Goal: Transaction & Acquisition: Purchase product/service

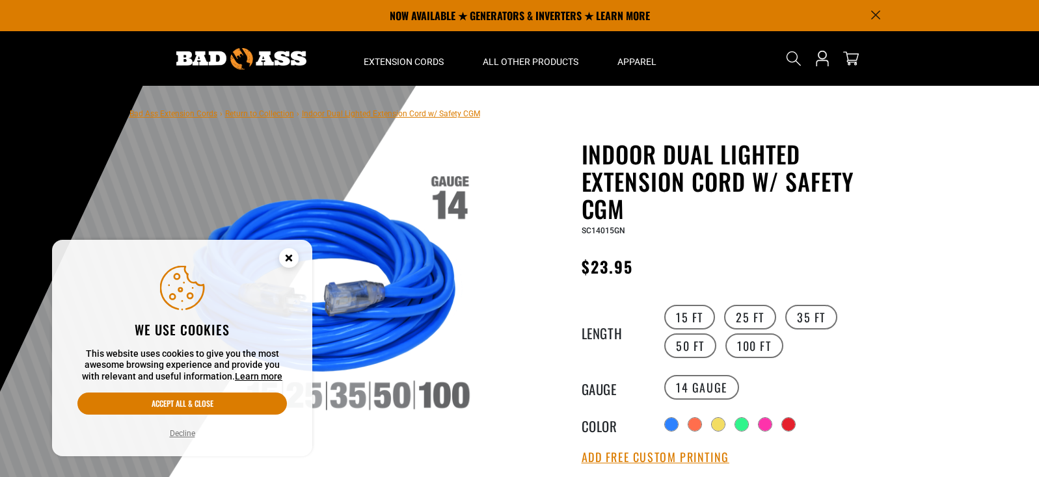
scroll to position [54, 0]
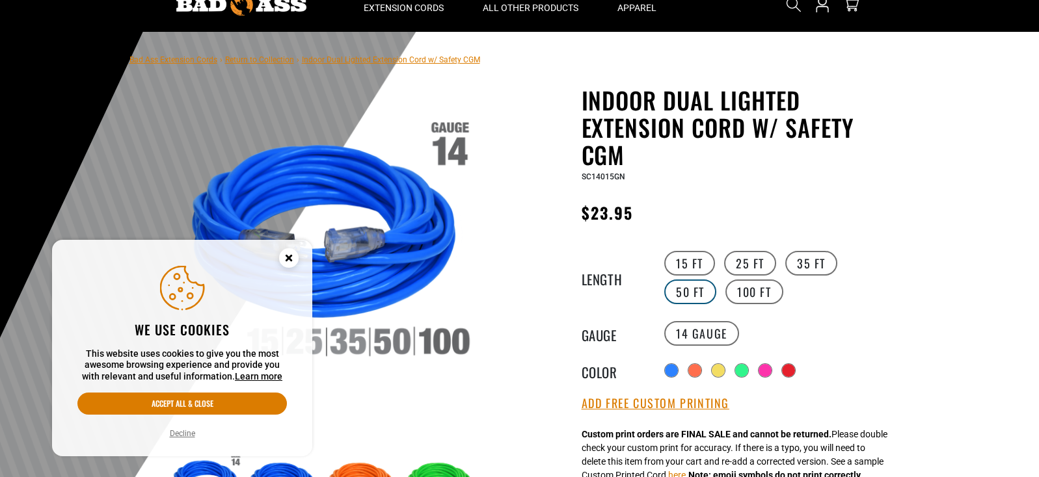
click at [716, 280] on label "50 FT" at bounding box center [690, 292] width 52 height 25
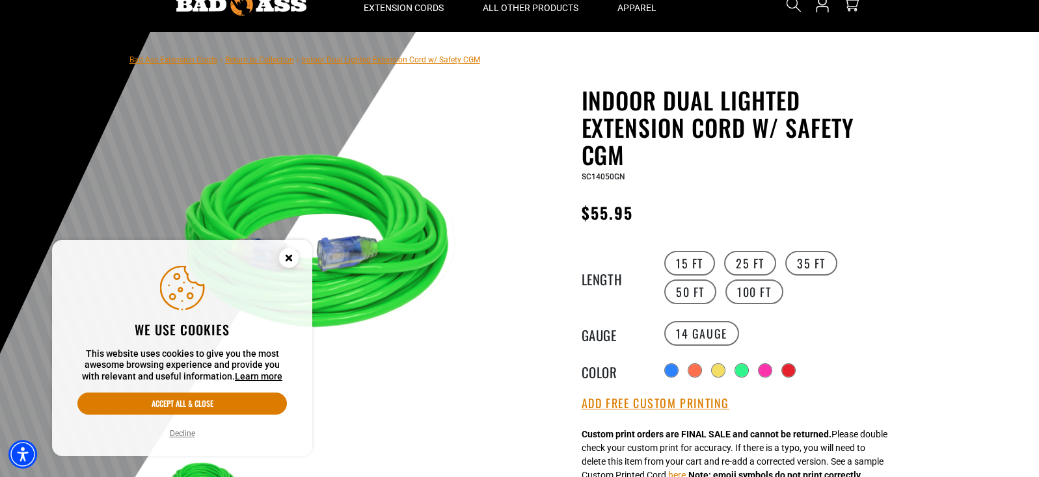
scroll to position [162, 0]
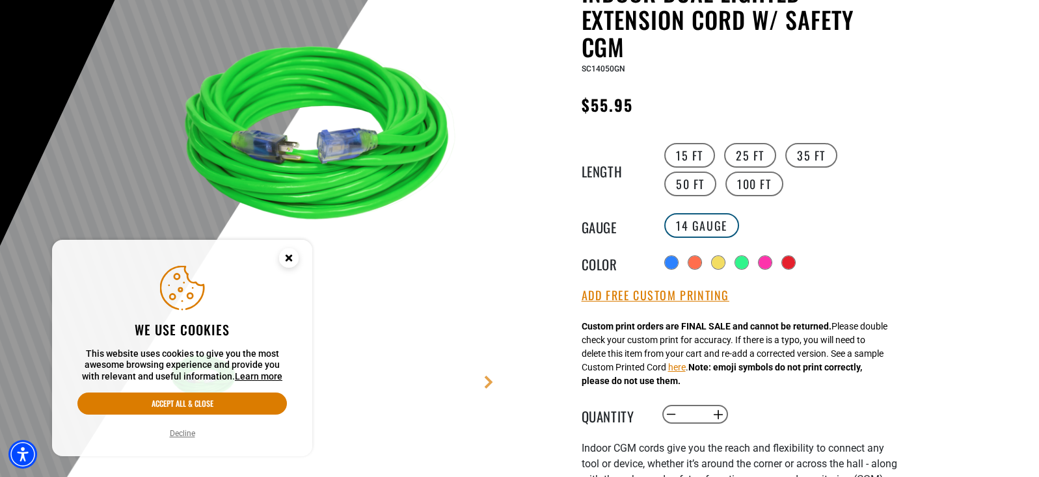
click at [706, 222] on label "14 Gauge" at bounding box center [701, 225] width 75 height 25
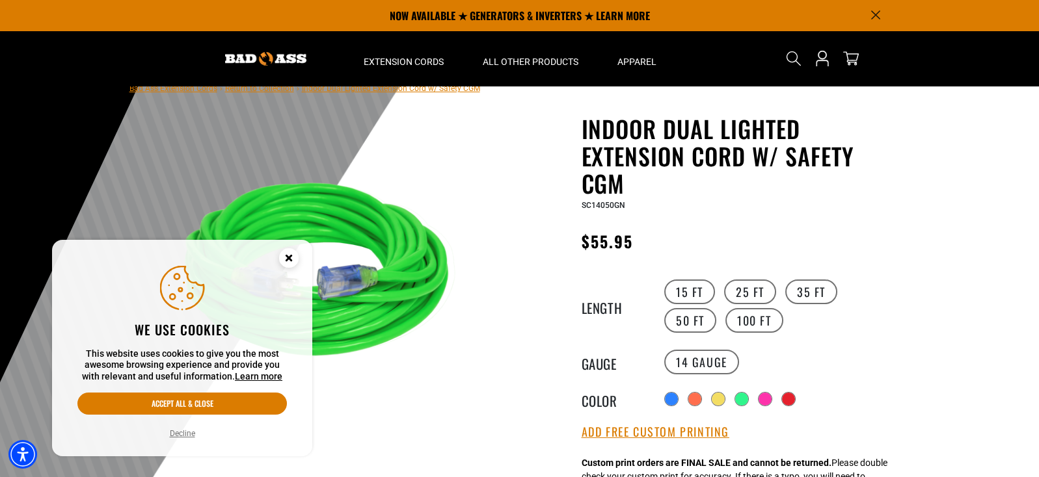
scroll to position [0, 0]
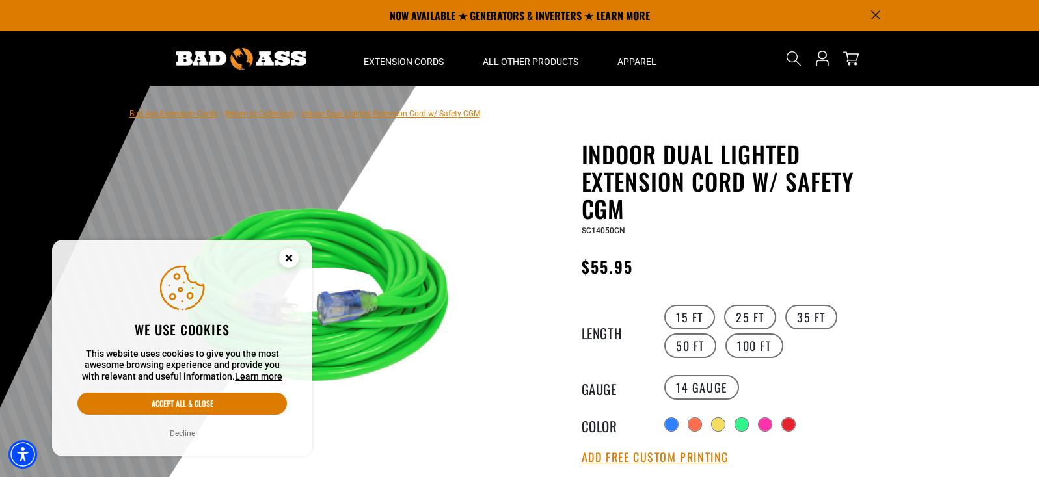
click at [289, 260] on circle "Close this option" at bounding box center [289, 258] width 20 height 20
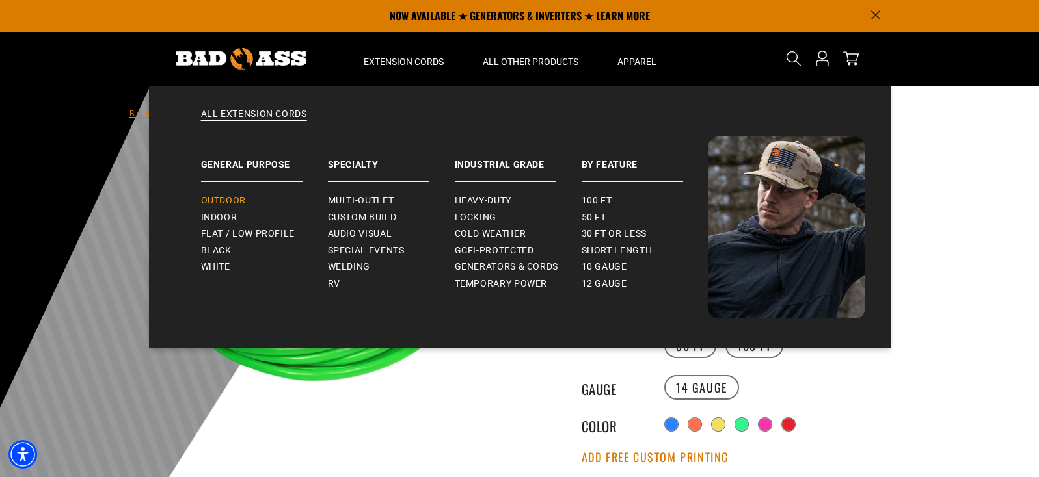
click at [234, 202] on span "Outdoor" at bounding box center [223, 201] width 45 height 12
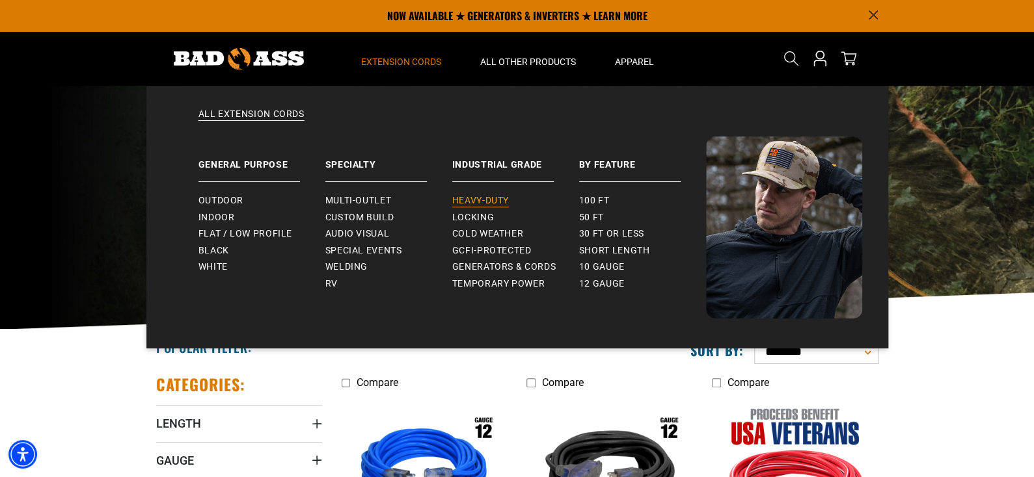
click at [492, 201] on span "Heavy-Duty" at bounding box center [480, 201] width 57 height 12
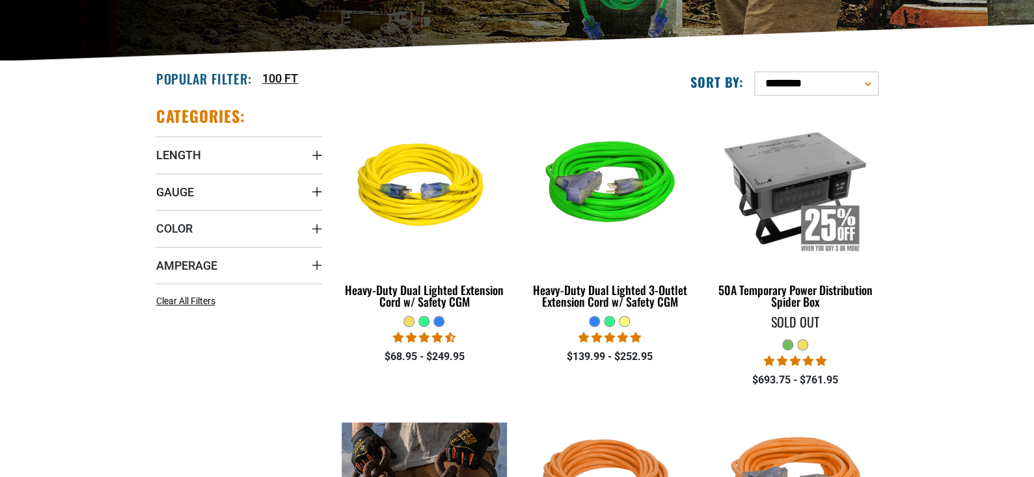
scroll to position [271, 0]
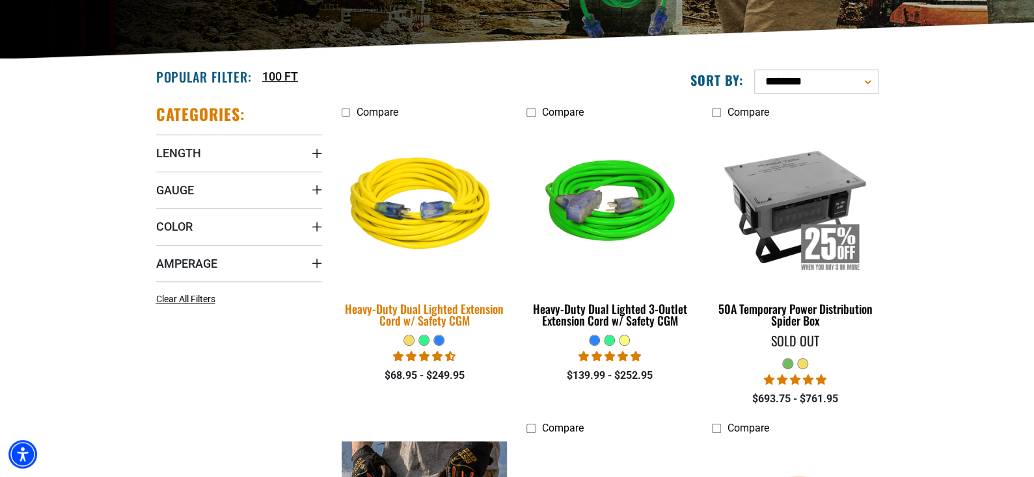
click at [479, 312] on link "Heavy-Duty Dual Lighted Extension Cord w/ Safety CGM" at bounding box center [425, 229] width 166 height 209
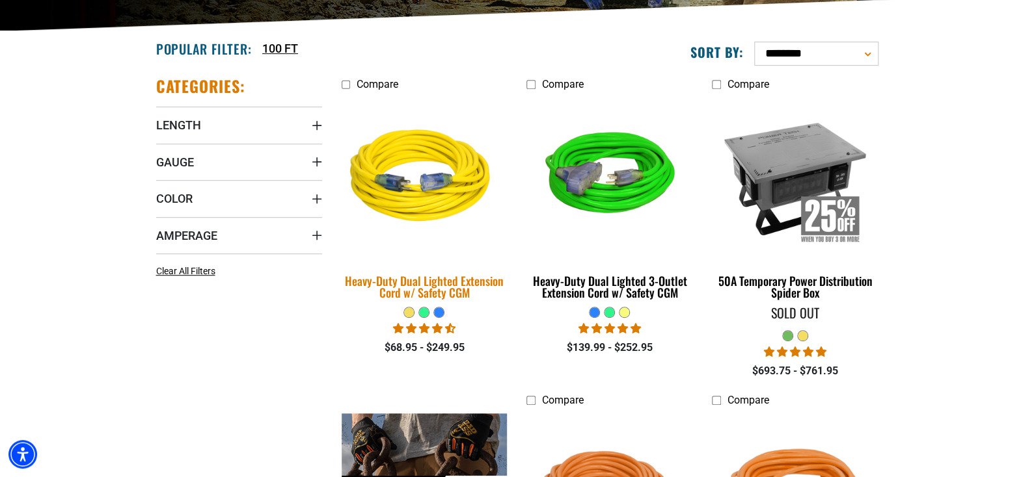
scroll to position [325, 0]
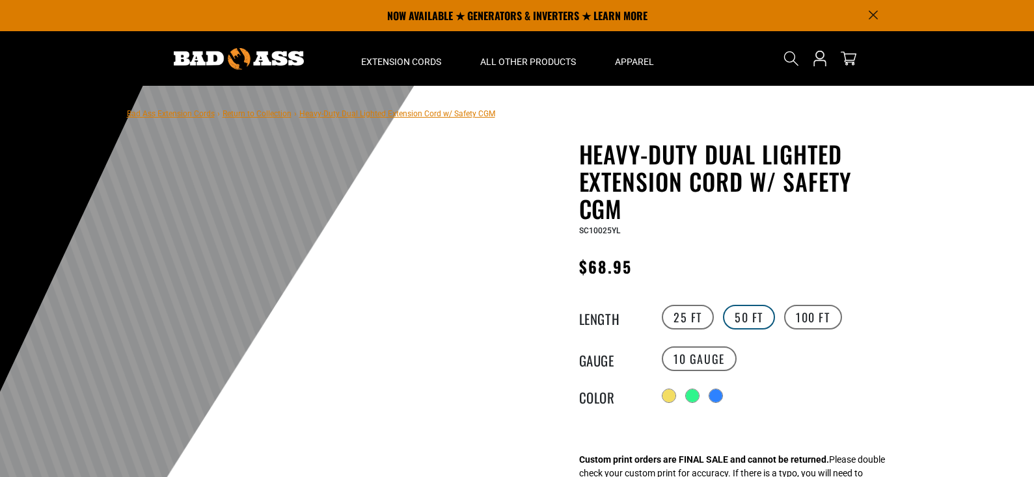
click at [745, 305] on label "50 FT" at bounding box center [749, 317] width 52 height 25
